Goal: Task Accomplishment & Management: Complete application form

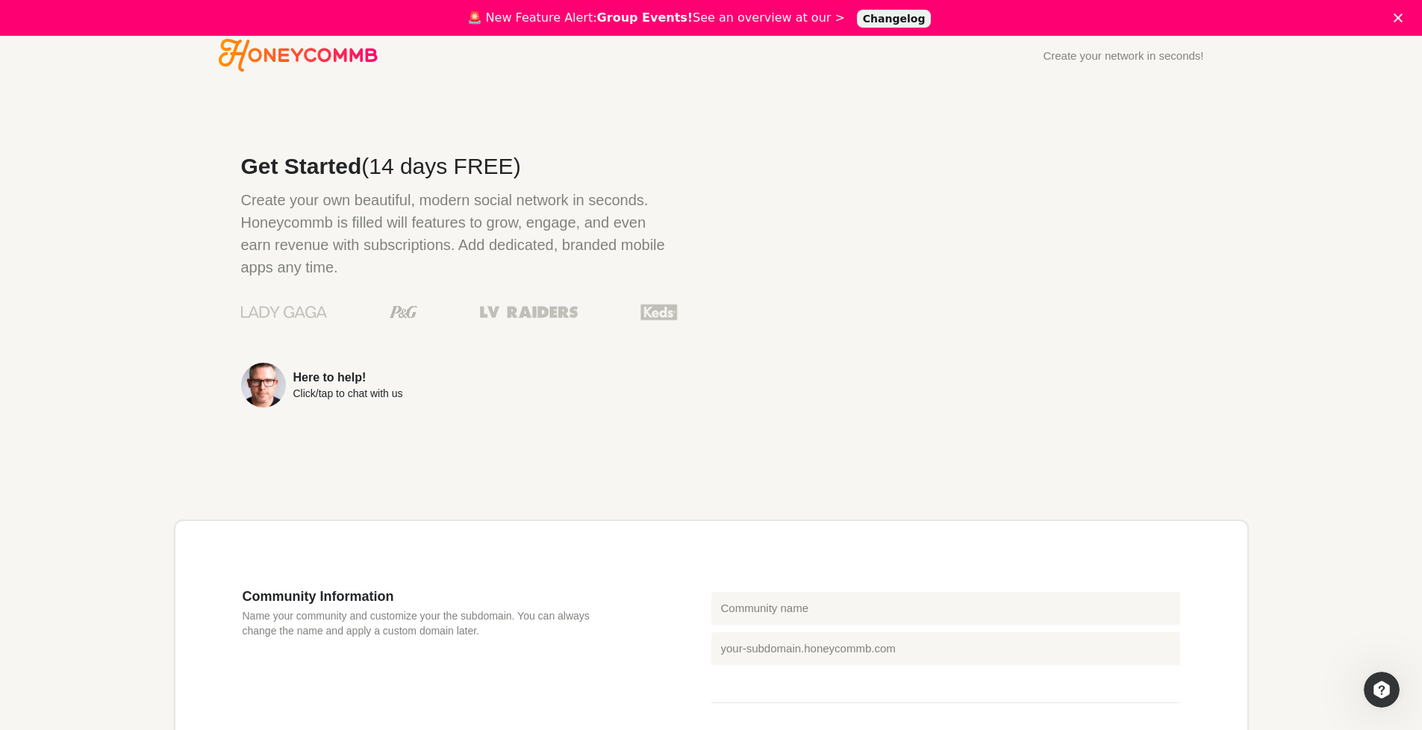
scroll to position [298, 0]
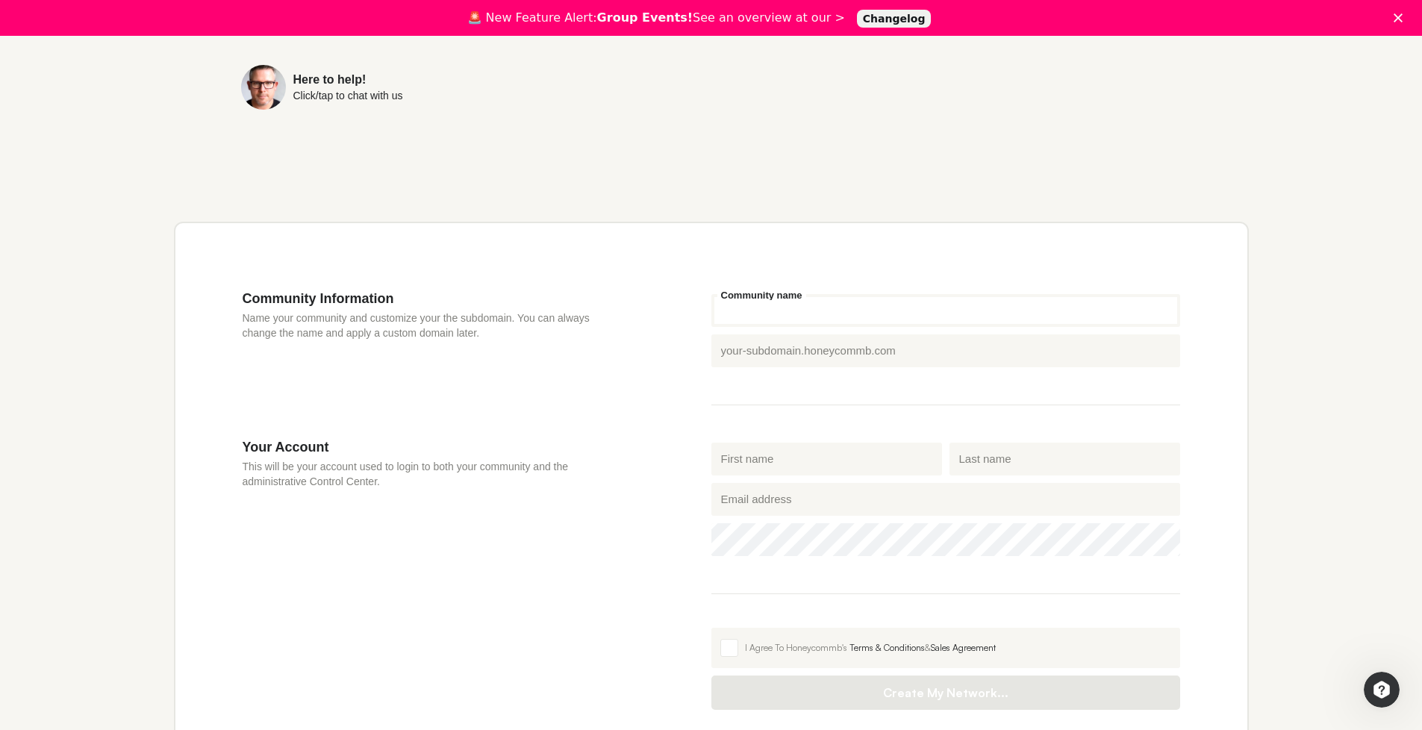
click at [812, 317] on input "Community name" at bounding box center [946, 310] width 469 height 33
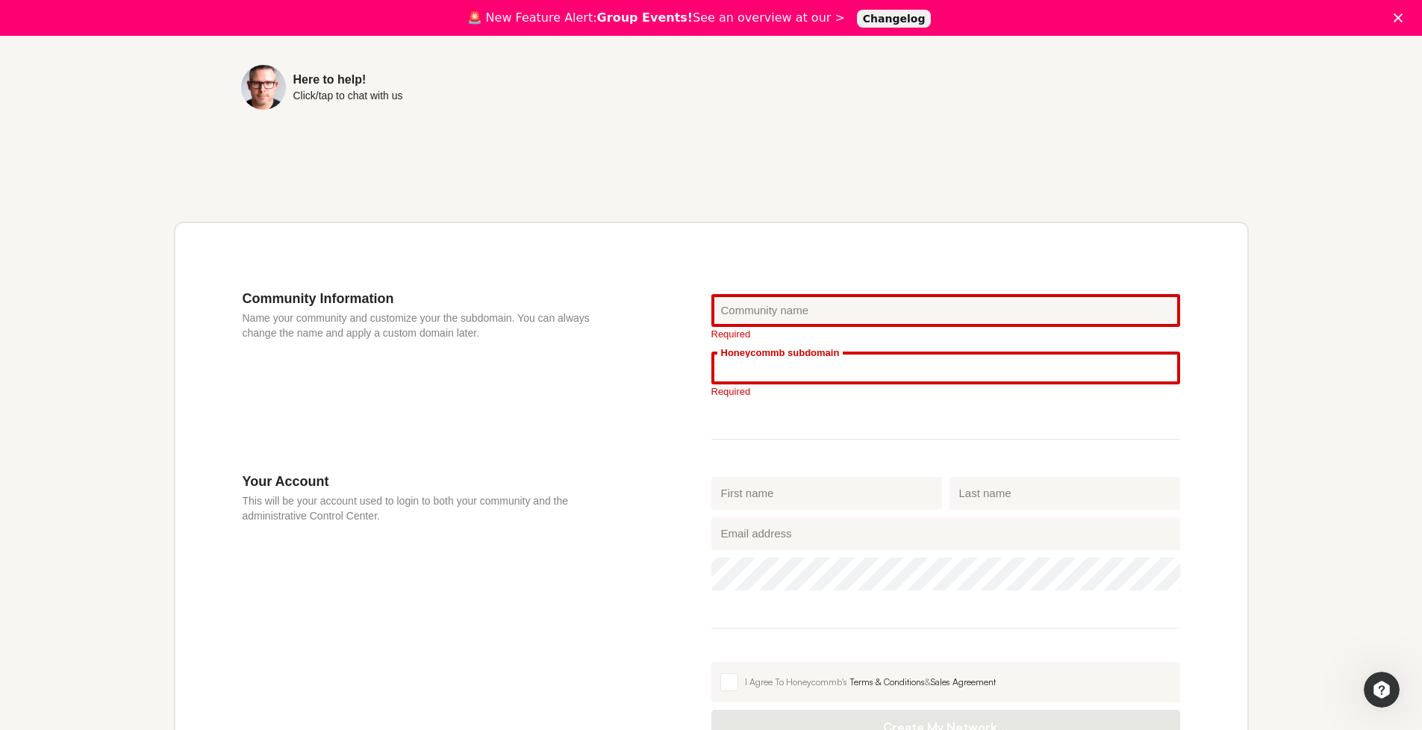
click at [818, 355] on div "Honeycommb subdomain .[DOMAIN_NAME]" at bounding box center [946, 368] width 469 height 33
click at [729, 432] on fieldset "Community name Required Honeycommb subdomain .[DOMAIN_NAME] Required" at bounding box center [946, 364] width 469 height 149
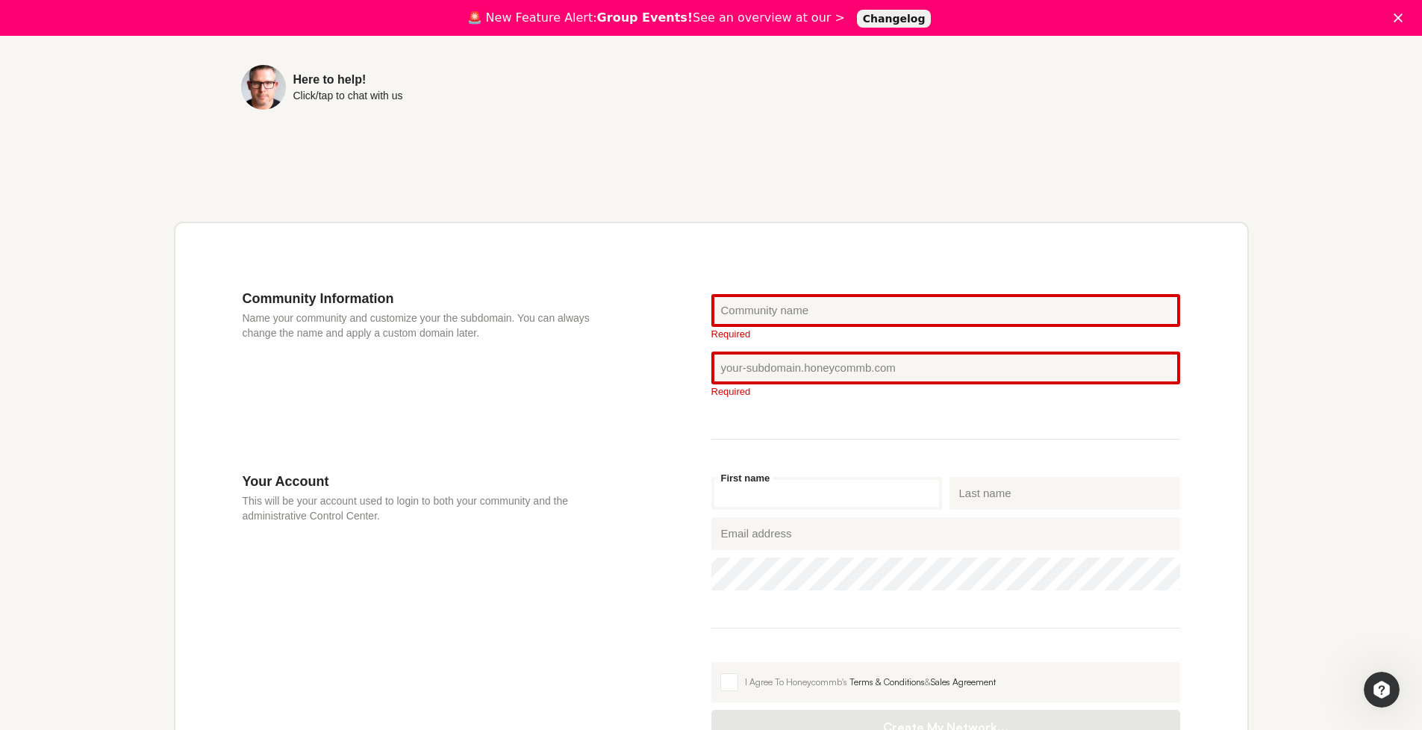
click at [780, 490] on input "First name" at bounding box center [827, 493] width 231 height 33
type input "Tayyab"
type input "[PERSON_NAME]"
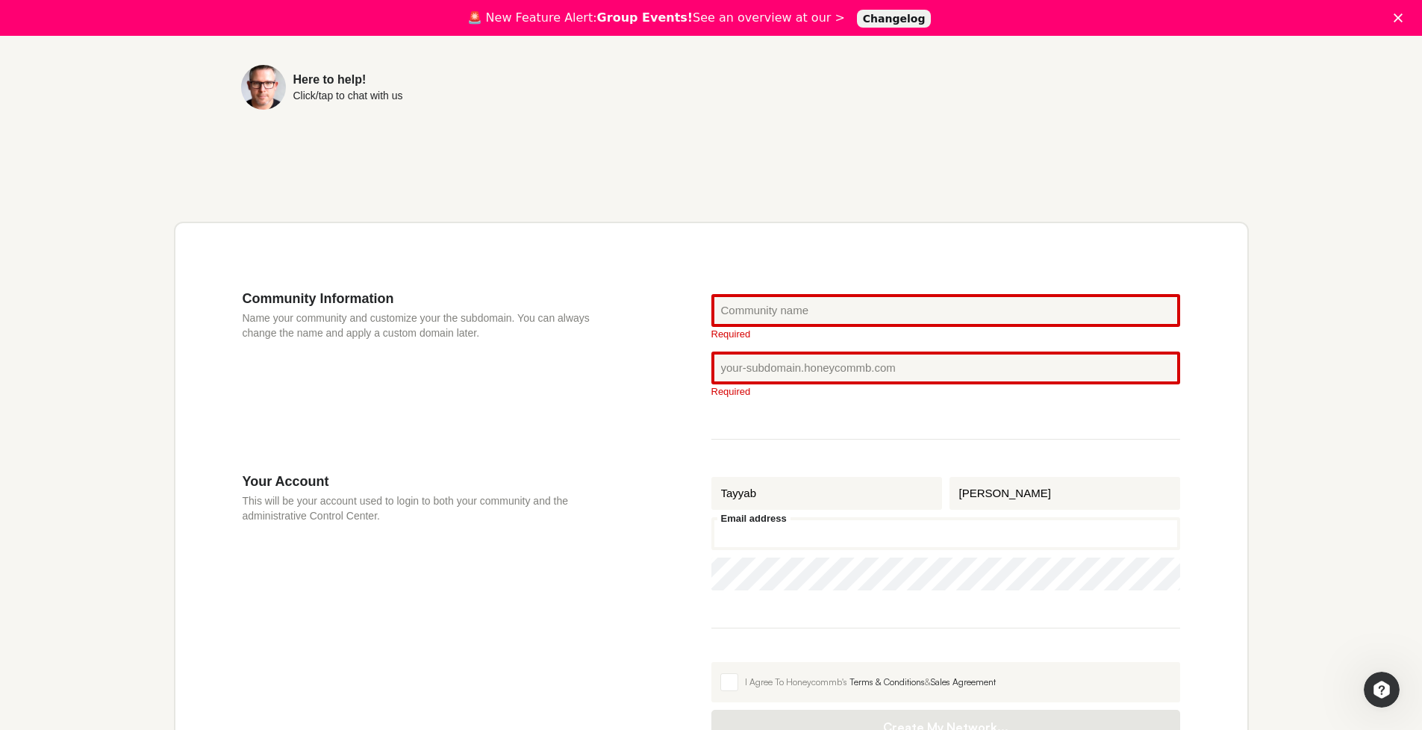
type input "[EMAIL_ADDRESS][DOMAIN_NAME]"
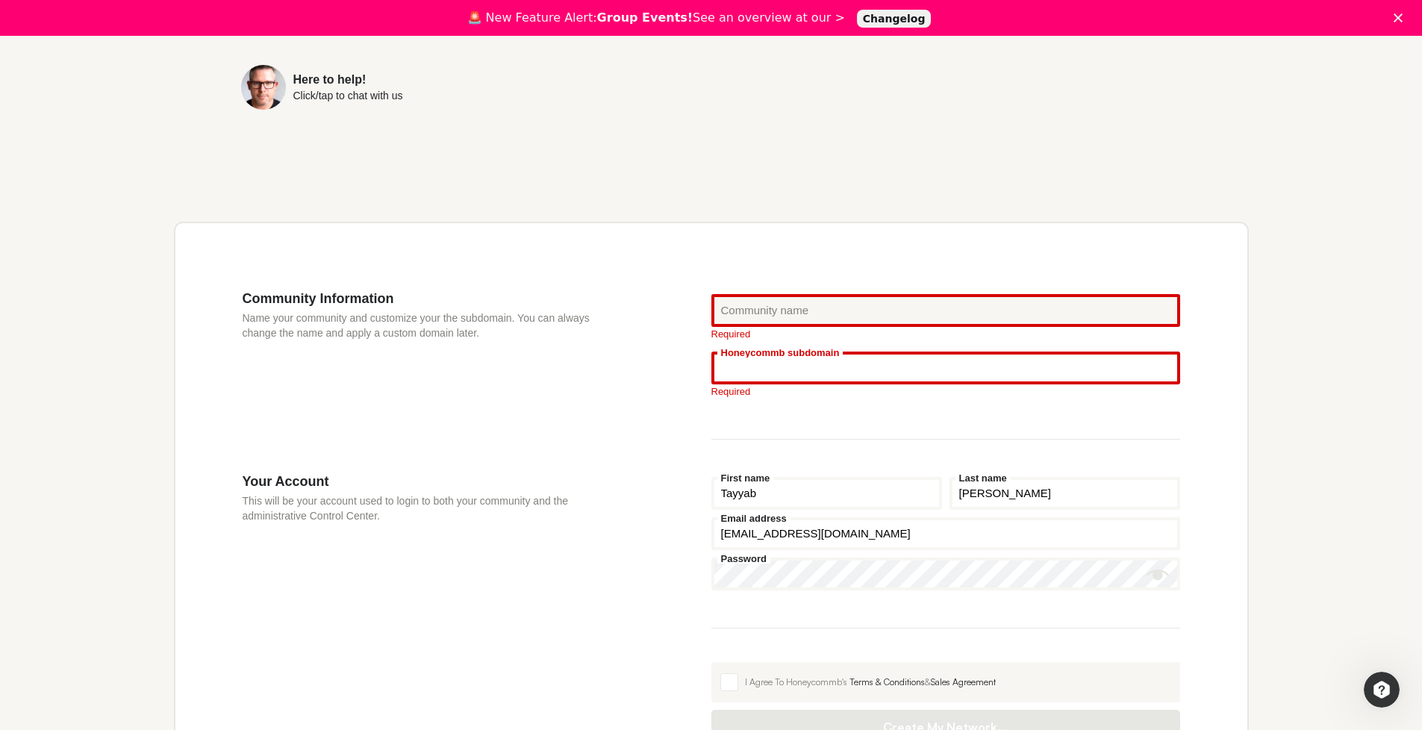
click at [771, 358] on input "Honeycommb subdomain" at bounding box center [946, 368] width 469 height 33
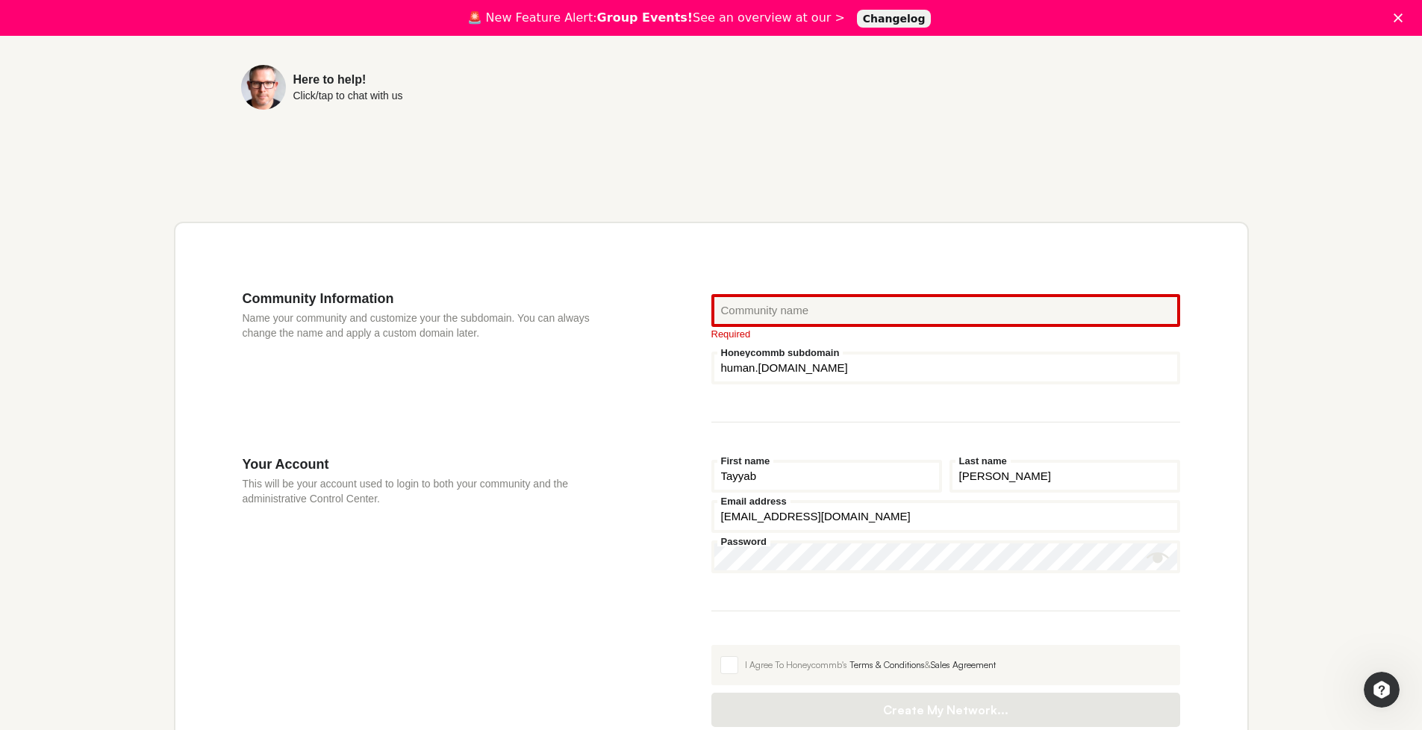
type input "human"
drag, startPoint x: 789, startPoint y: 326, endPoint x: 791, endPoint y: 314, distance: 12.0
click at [788, 325] on input "Community name" at bounding box center [946, 310] width 469 height 33
click at [793, 305] on input "Community name" at bounding box center [946, 310] width 469 height 33
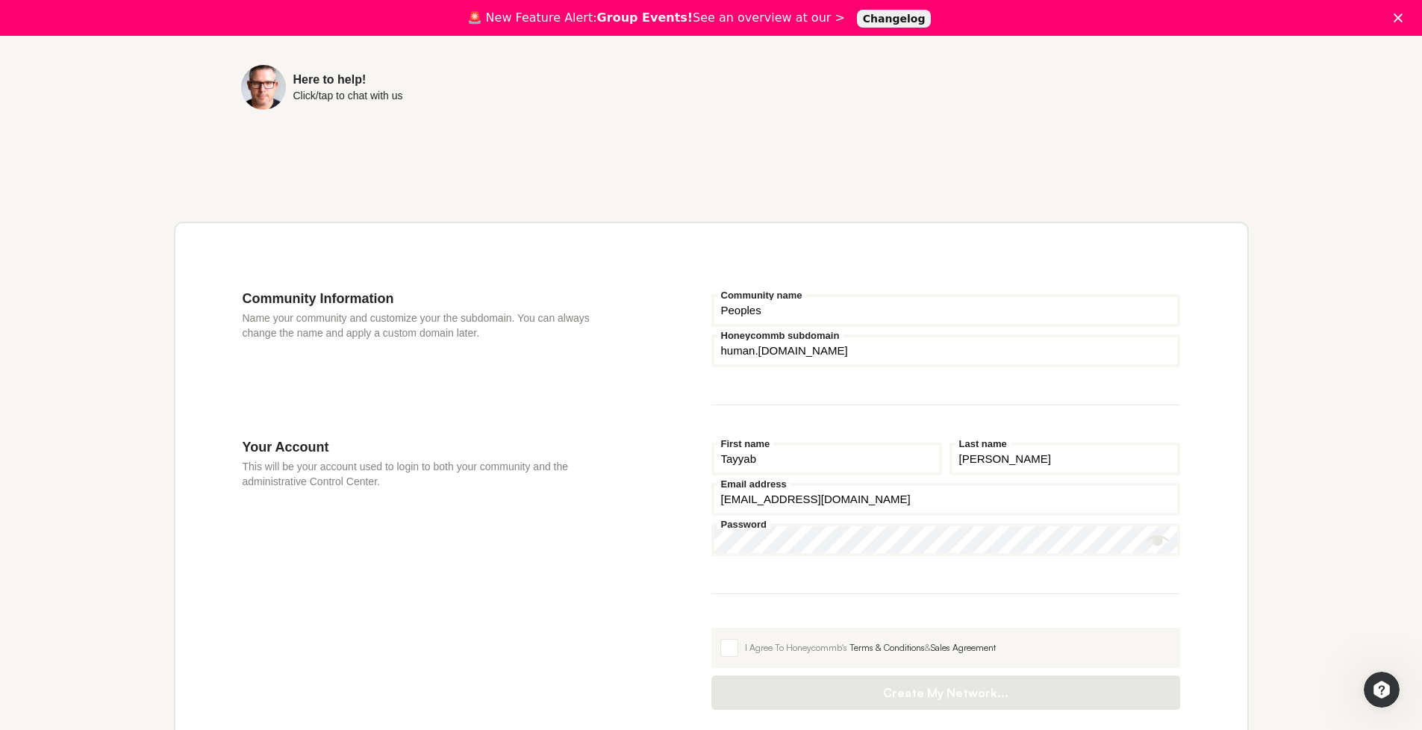
type input "Peoples"
click at [664, 407] on div "Community Information Name your community and customize your the subdomain. You…" at bounding box center [477, 364] width 469 height 149
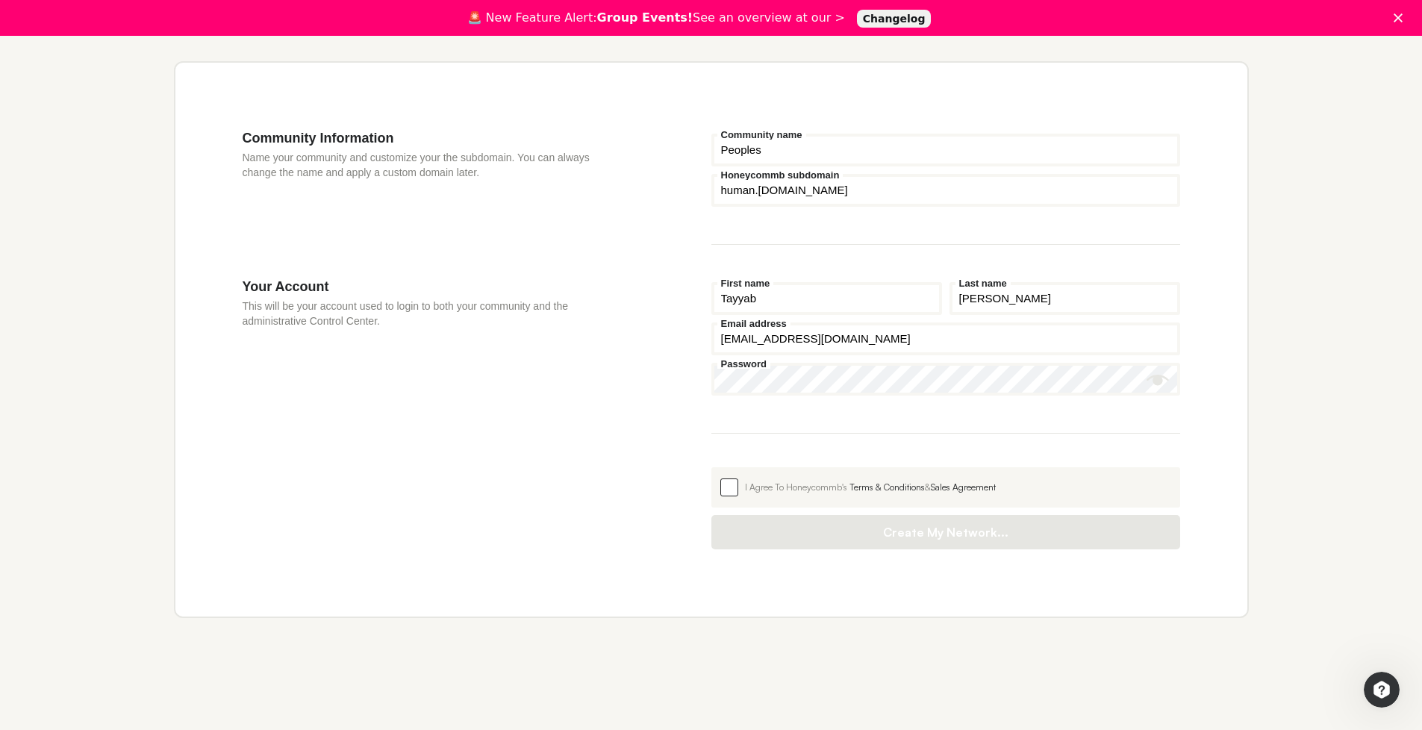
click at [729, 490] on span at bounding box center [730, 488] width 18 height 18
click at [712, 467] on input "I Agree To Honeycommb's Terms & Conditions & Sales Agreement" at bounding box center [712, 467] width 0 height 0
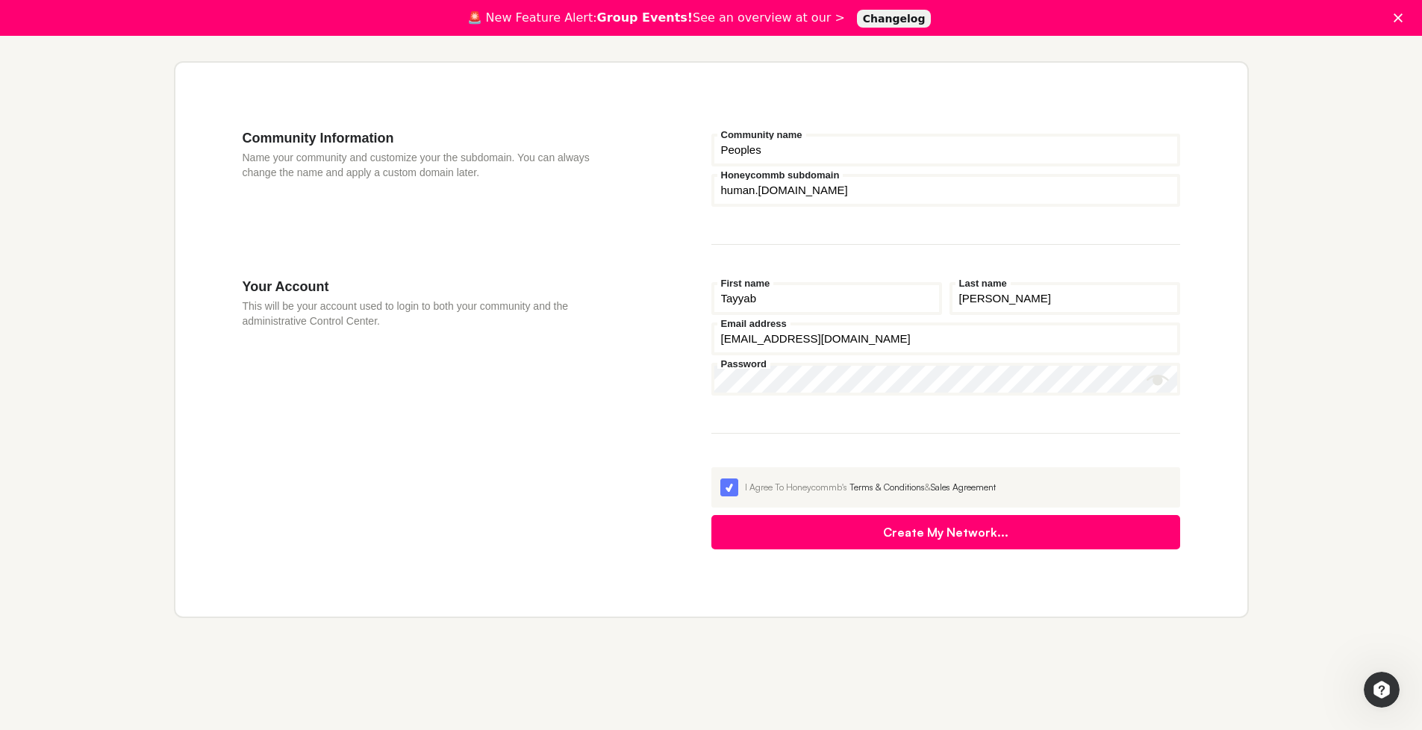
click at [1151, 384] on icon "Show password" at bounding box center [1158, 380] width 22 height 10
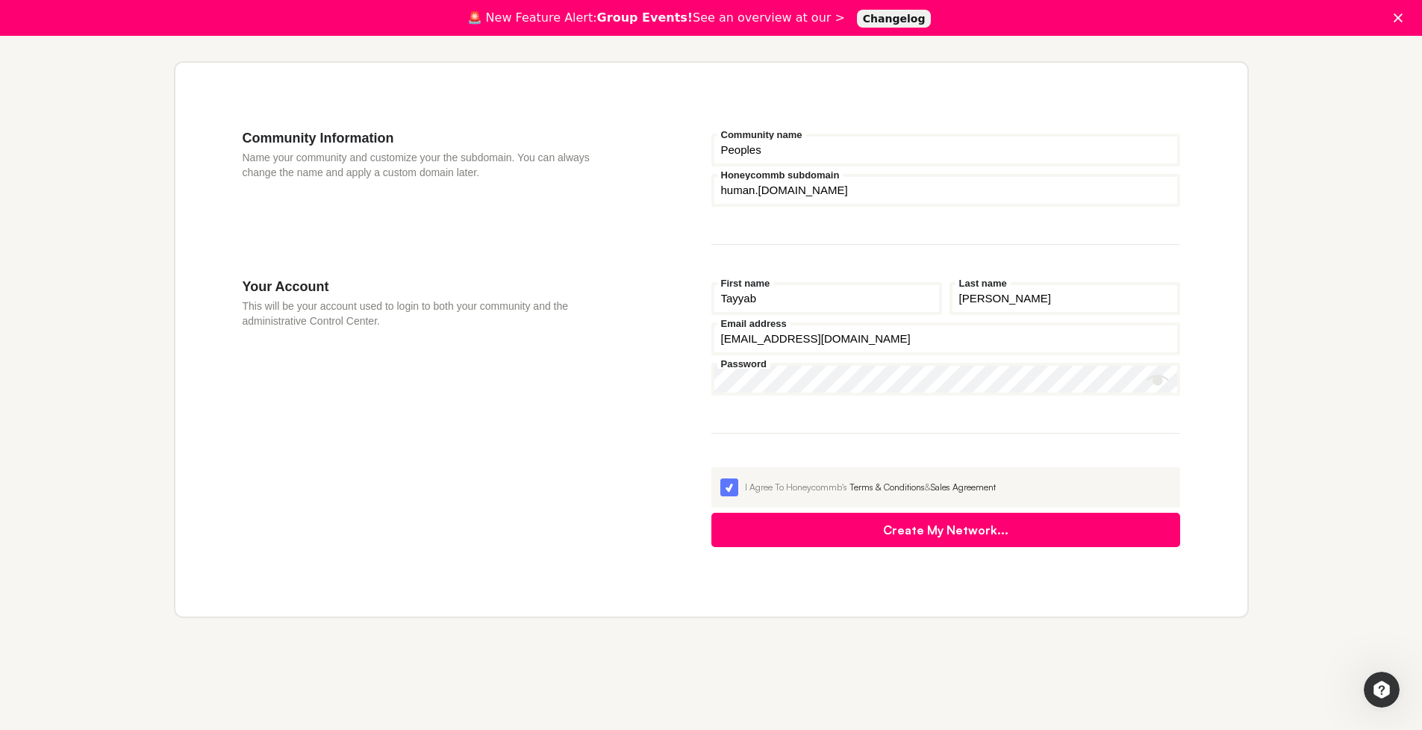
click at [984, 544] on button "Create My Network..." at bounding box center [946, 530] width 469 height 34
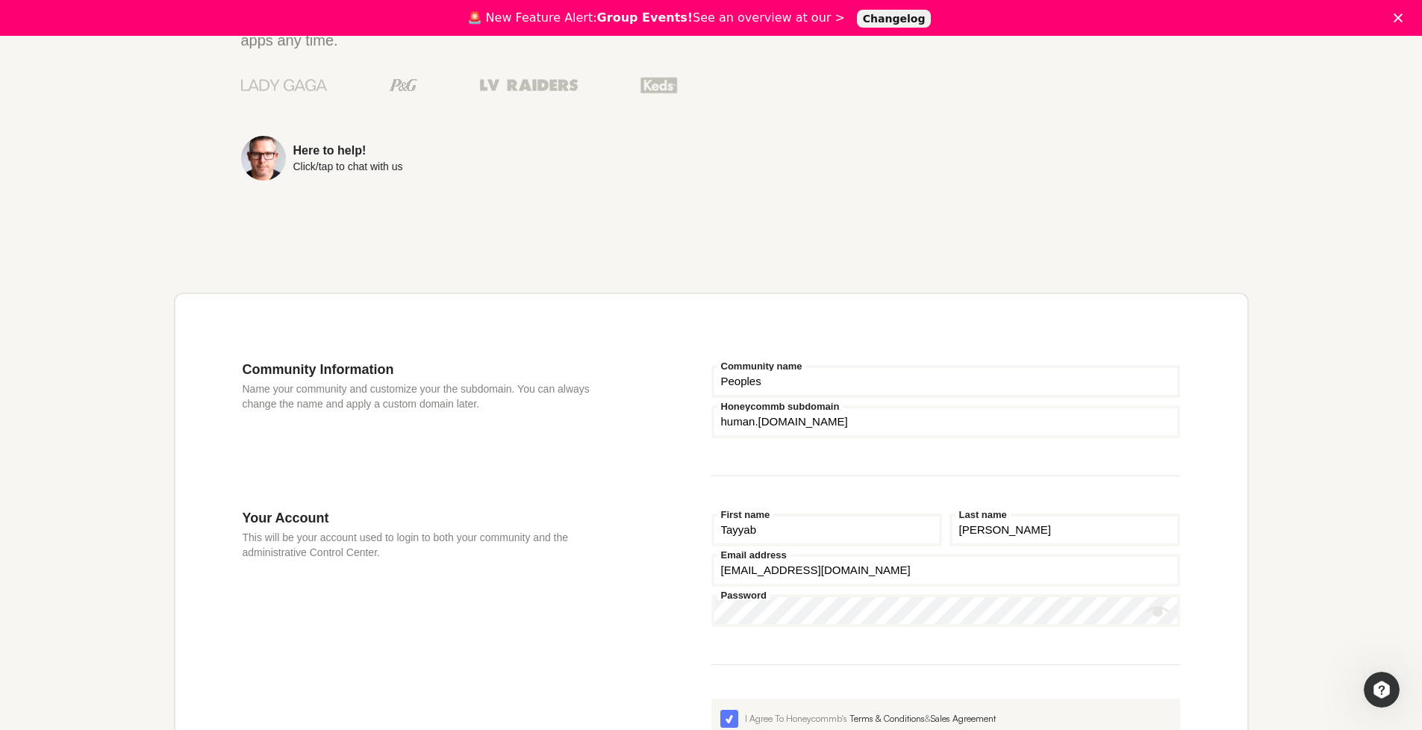
scroll to position [0, 0]
